Goal: Task Accomplishment & Management: Manage account settings

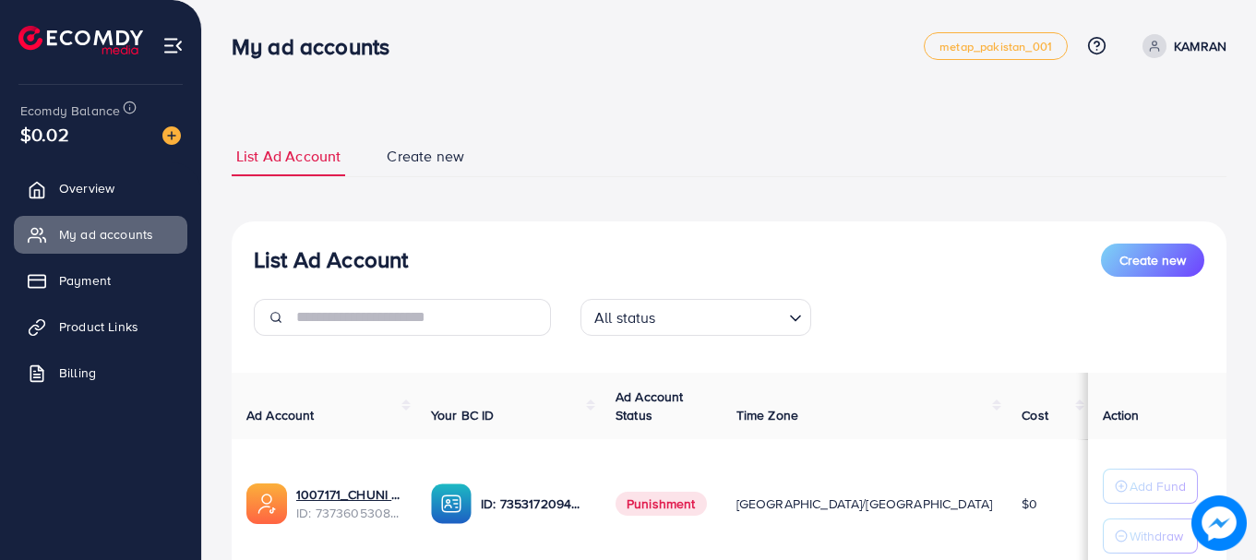
scroll to position [272, 0]
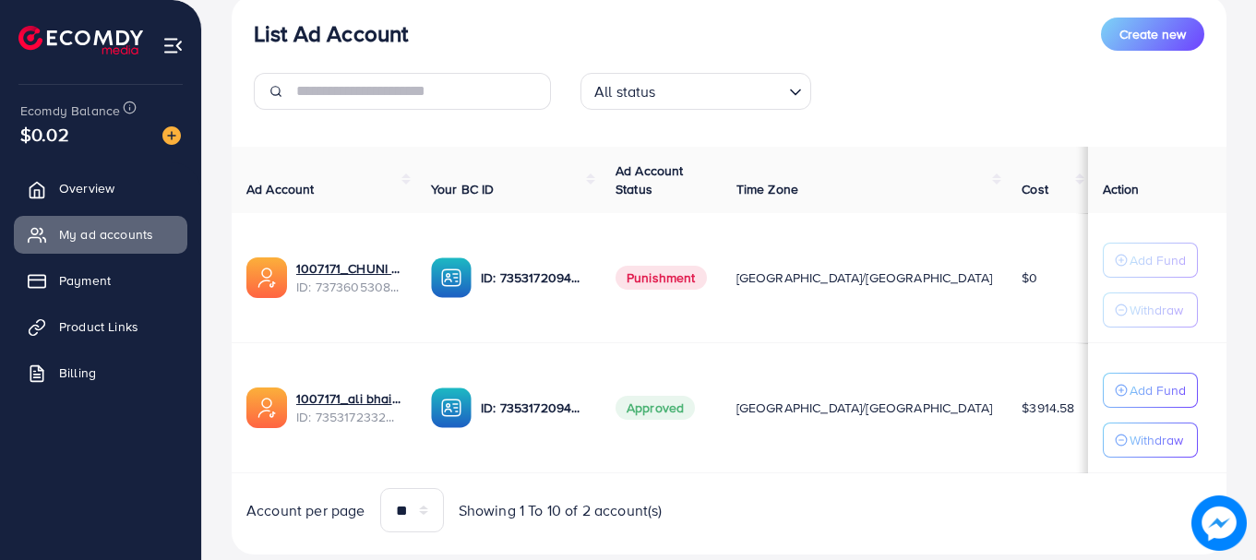
scroll to position [272, 0]
